Goal: Find specific page/section: Find specific page/section

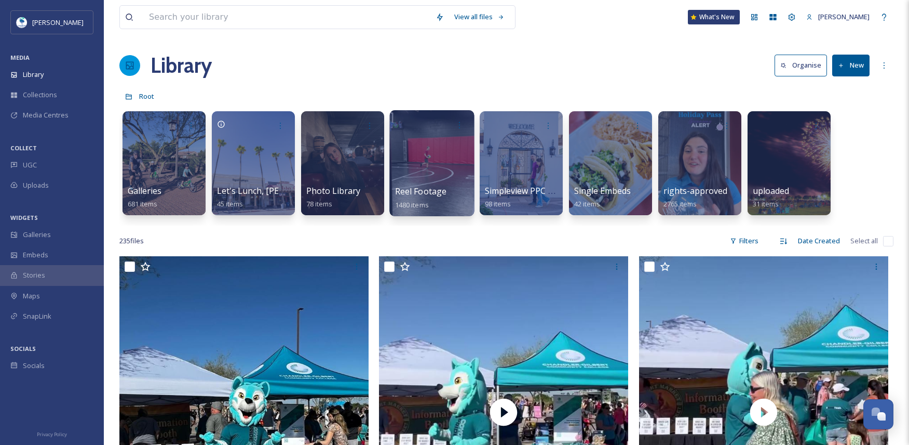
click at [430, 177] on div at bounding box center [432, 163] width 85 height 106
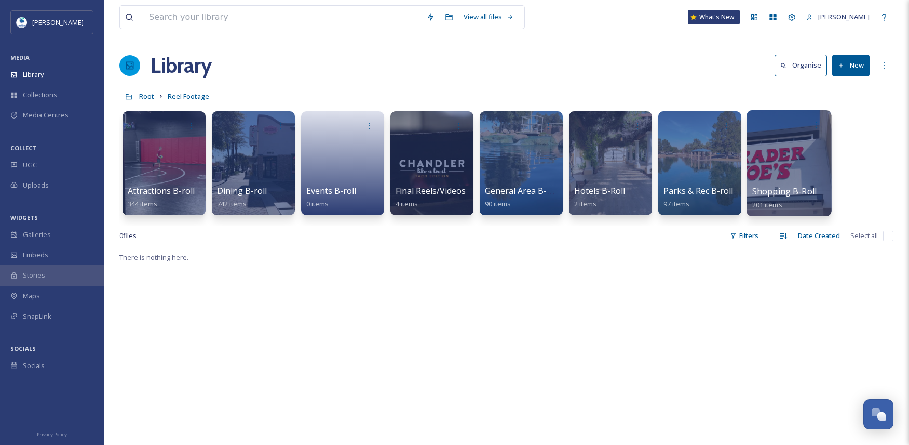
click at [795, 169] on div at bounding box center [789, 163] width 85 height 106
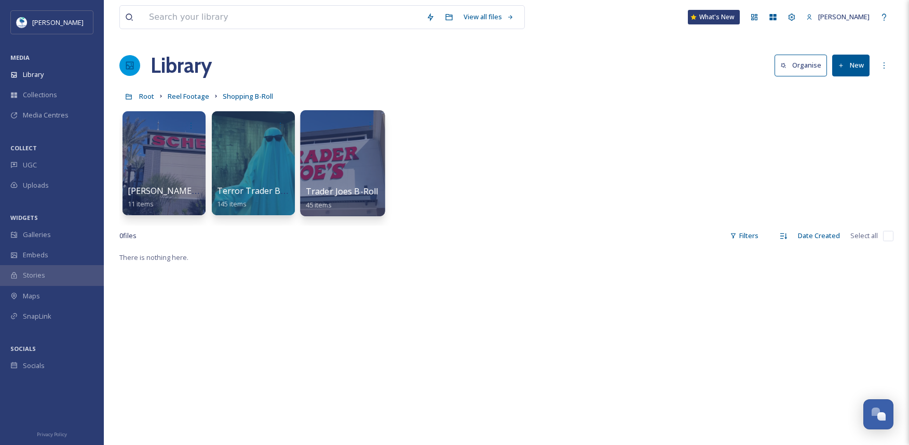
click at [339, 165] on div at bounding box center [342, 163] width 85 height 106
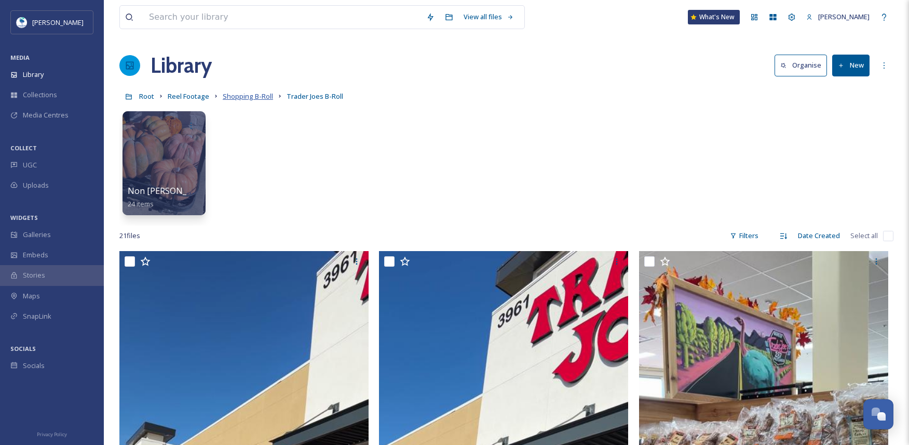
click at [239, 96] on span "Shopping B-Roll" at bounding box center [248, 95] width 50 height 9
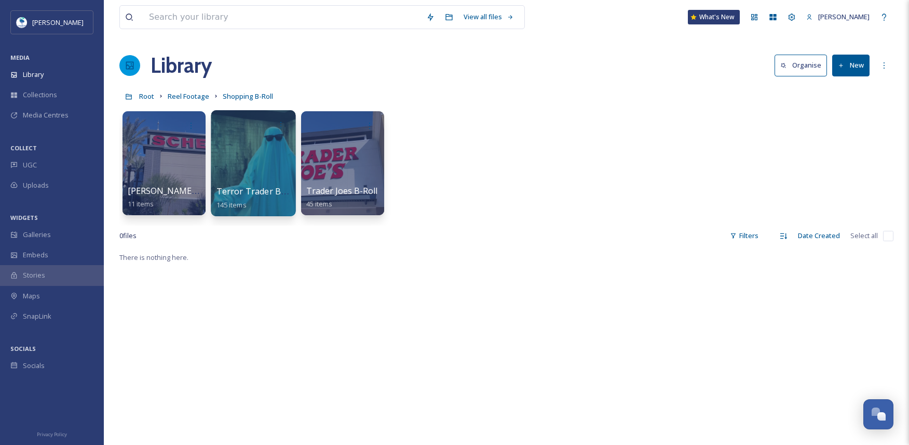
click at [234, 169] on div at bounding box center [253, 163] width 85 height 106
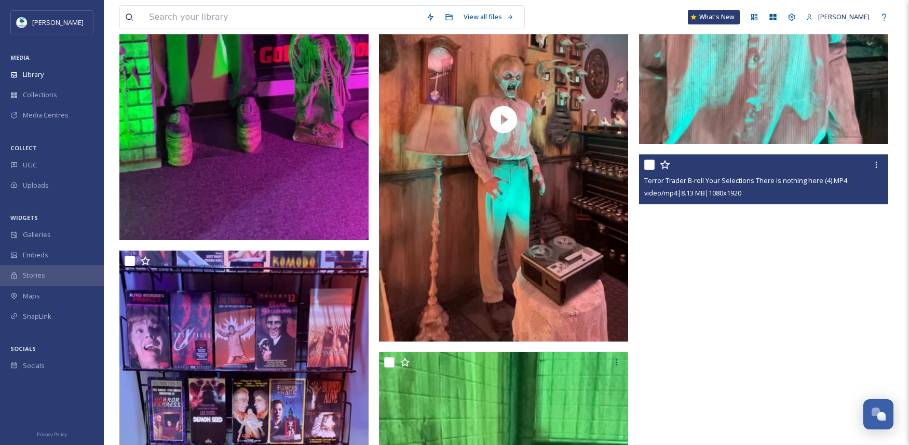
scroll to position [5023, 0]
